Goal: Transaction & Acquisition: Download file/media

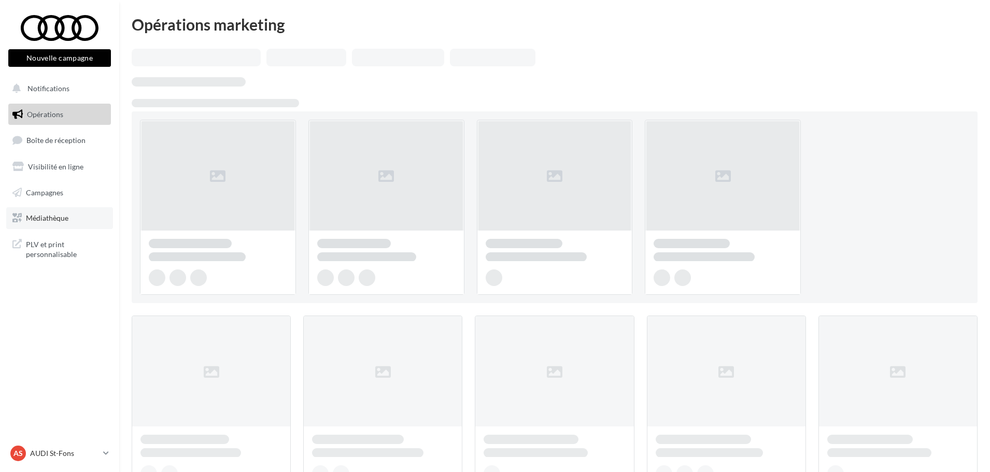
click at [55, 220] on span "Médiathèque" at bounding box center [47, 217] width 42 height 9
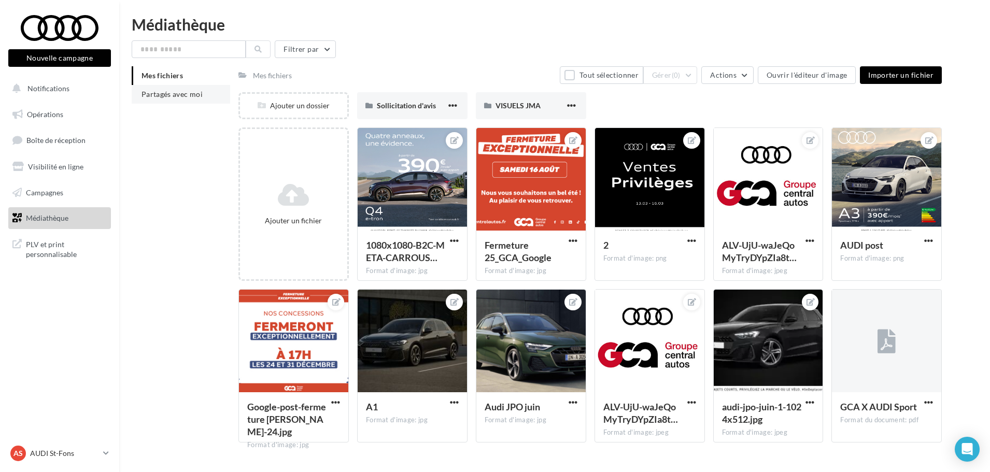
click at [160, 103] on li "Partagés avec moi" at bounding box center [181, 94] width 98 height 19
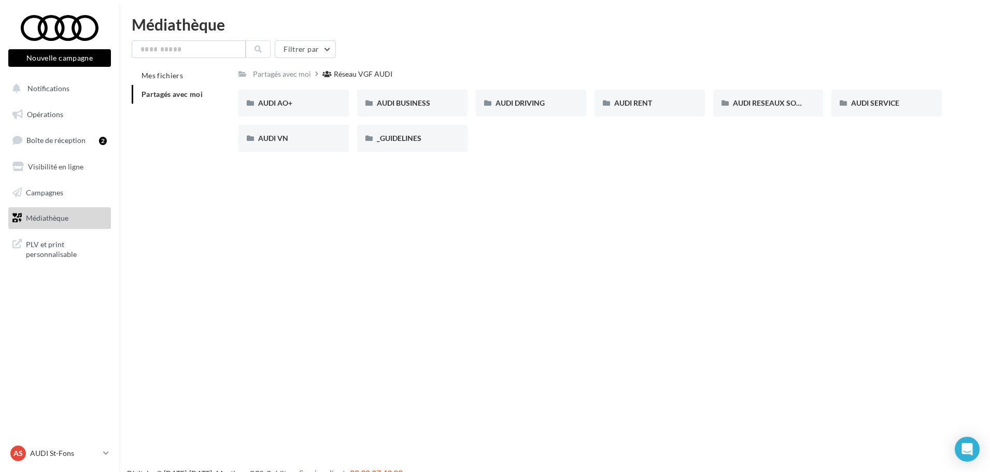
click at [170, 98] on li "Partagés avec moi" at bounding box center [181, 94] width 98 height 19
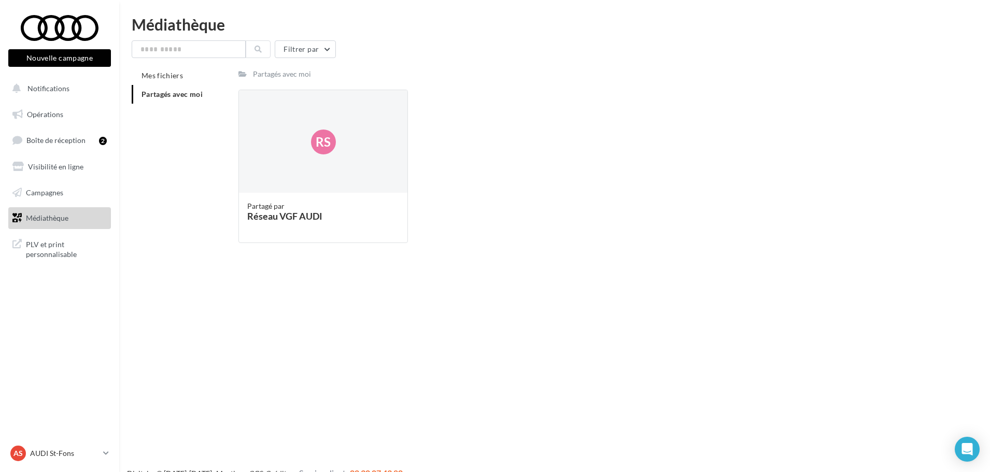
click at [155, 101] on li "Partagés avec moi" at bounding box center [181, 94] width 98 height 19
click at [149, 95] on span "Partagés avec moi" at bounding box center [171, 94] width 61 height 9
click at [150, 95] on span "Partagés avec moi" at bounding box center [171, 94] width 61 height 9
click at [195, 60] on div "Filtrer par Mes fichiers Partagés avec moi Partagés avec moi Rs Partagé par Rés…" at bounding box center [555, 145] width 846 height 211
click at [188, 51] on input "text" at bounding box center [189, 49] width 114 height 18
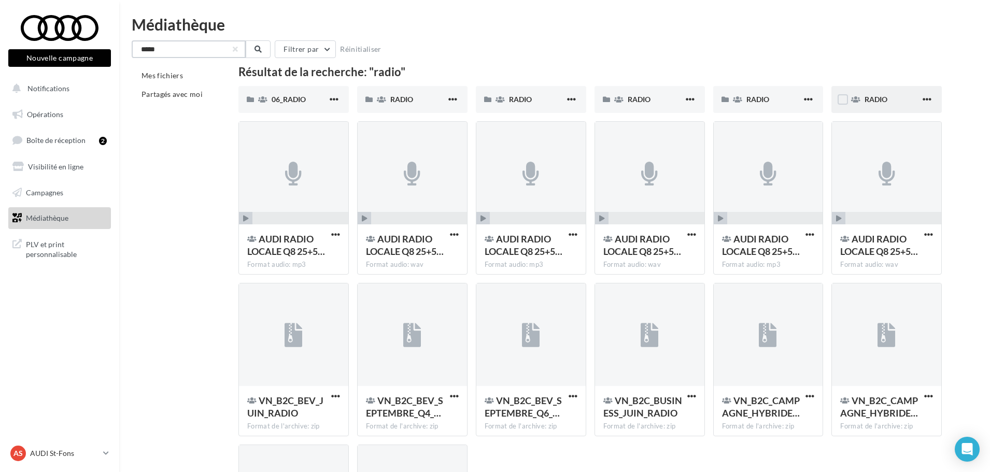
type input "*****"
click at [867, 93] on div "RADIO" at bounding box center [886, 99] width 110 height 27
click at [756, 99] on span "RADIO" at bounding box center [757, 99] width 23 height 9
click at [629, 93] on div "RADIO" at bounding box center [649, 99] width 110 height 27
click at [496, 96] on icon at bounding box center [499, 99] width 9 height 7
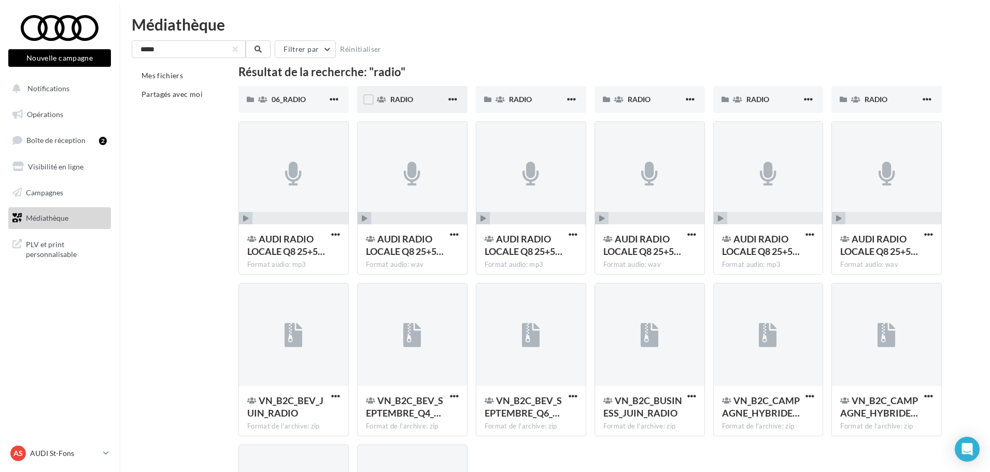
click at [411, 91] on div "RADIO" at bounding box center [412, 99] width 110 height 27
click at [286, 98] on span "06_RADIO" at bounding box center [289, 99] width 34 height 9
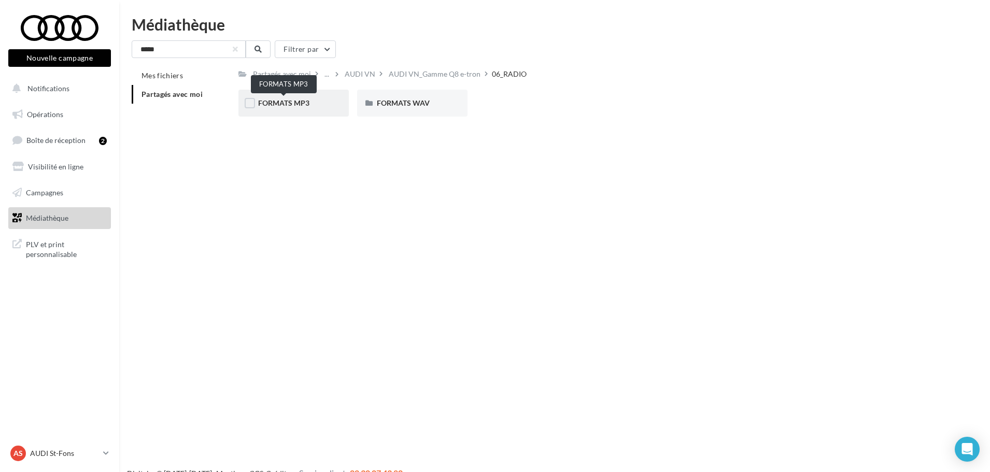
click at [296, 106] on span "FORMATS MP3" at bounding box center [283, 102] width 51 height 9
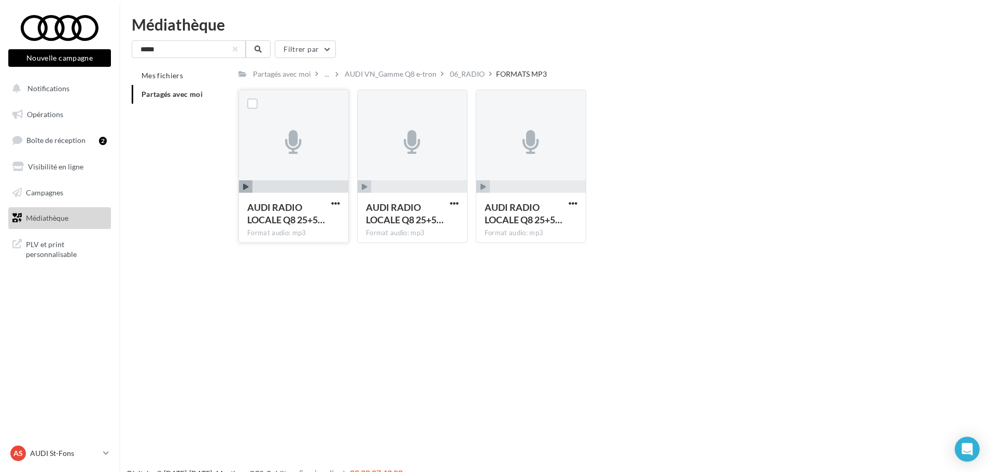
click at [244, 189] on icon "button" at bounding box center [246, 187] width 6 height 6
click at [260, 44] on button at bounding box center [258, 49] width 25 height 18
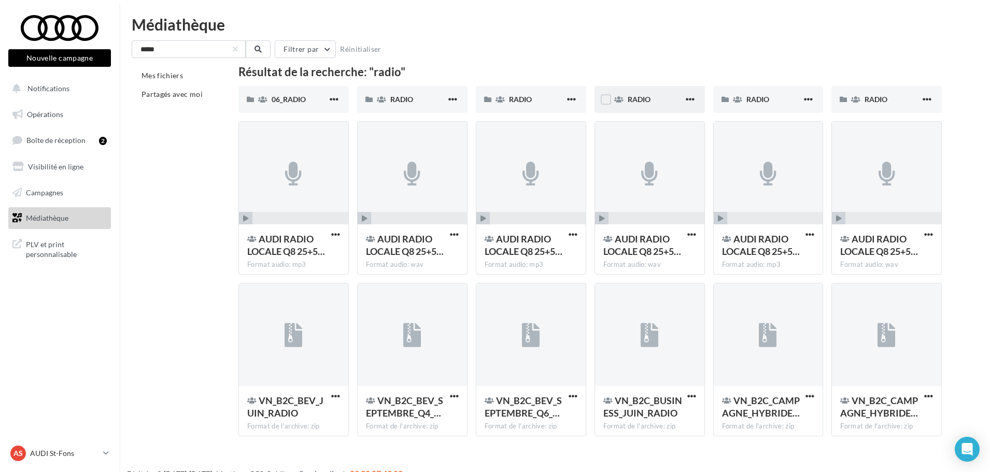
click at [658, 102] on div "RADIO" at bounding box center [655, 99] width 56 height 10
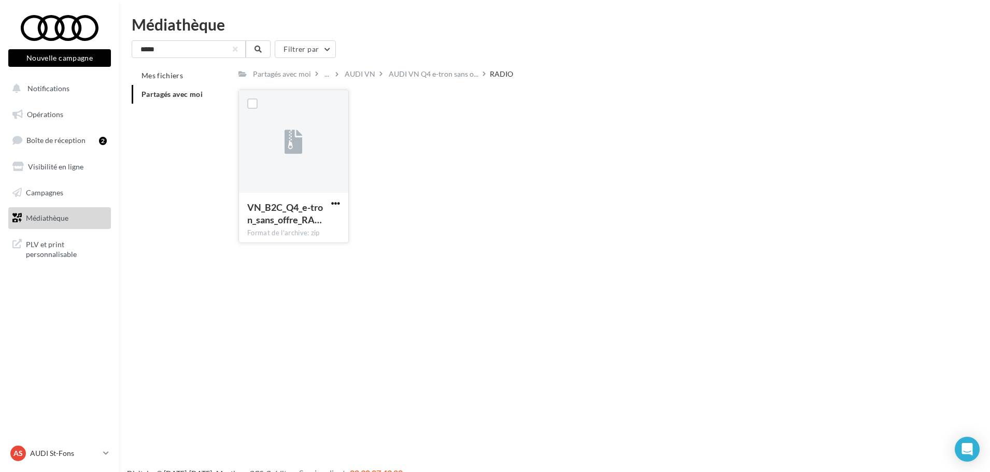
click at [335, 203] on span "button" at bounding box center [335, 203] width 9 height 9
click at [309, 224] on button "Télécharger" at bounding box center [290, 223] width 104 height 27
click at [47, 451] on p "AUDI St-Fons" at bounding box center [64, 453] width 69 height 10
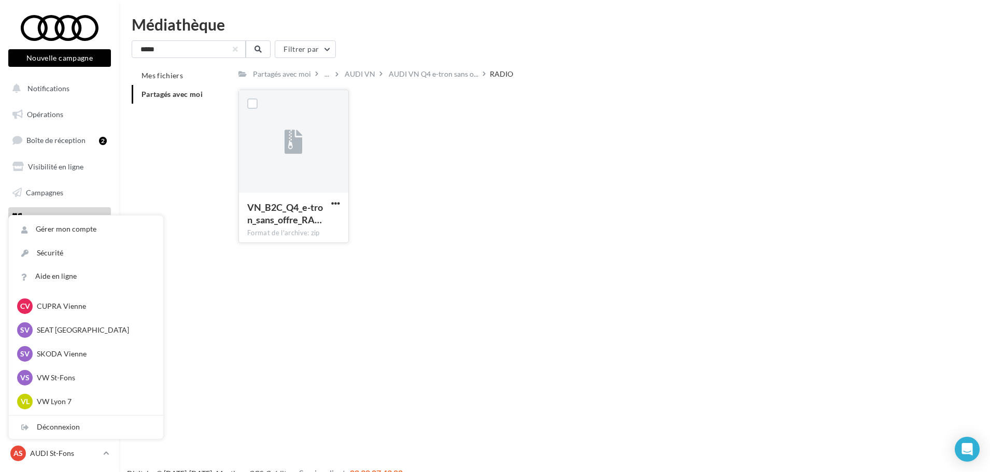
scroll to position [39, 0]
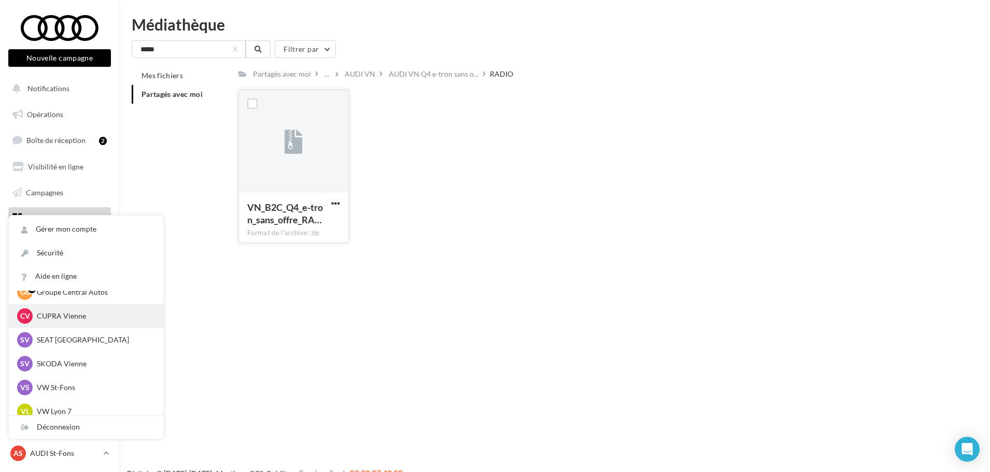
click at [54, 322] on div "CV CUPRA Vienne cupra_vienne" at bounding box center [86, 316] width 138 height 16
